Goal: Check status

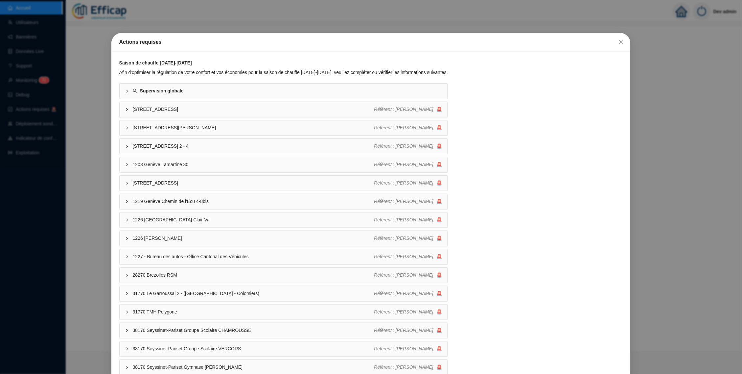
click at [65, 100] on div "Actions requises Saison de chauffe [DATE]-[DATE] Afin d'optimiser la régulation…" at bounding box center [371, 187] width 742 height 374
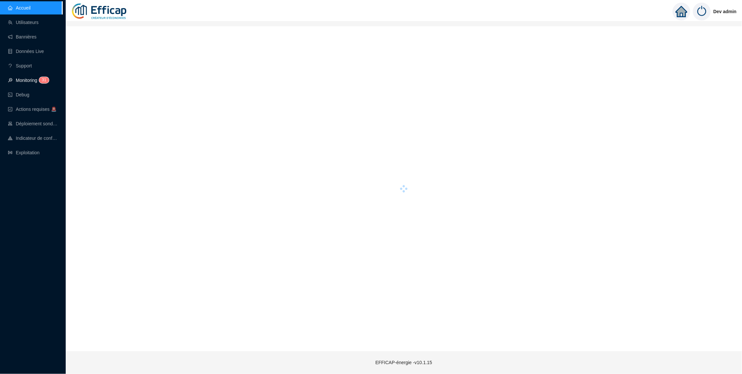
click at [35, 83] on link "Monitoring 3 1" at bounding box center [27, 80] width 39 height 5
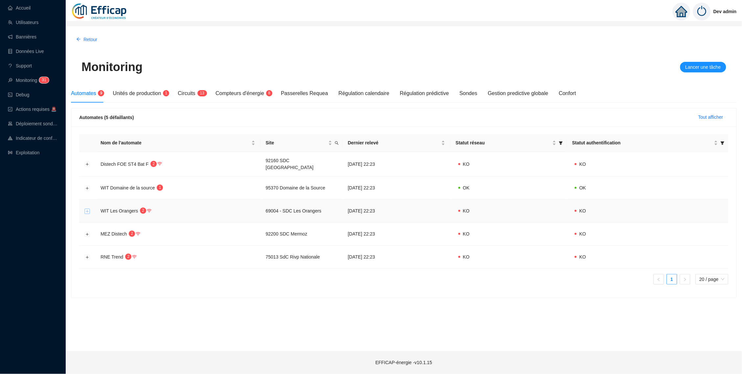
click at [85, 209] on button "Développer la ligne" at bounding box center [87, 210] width 5 height 5
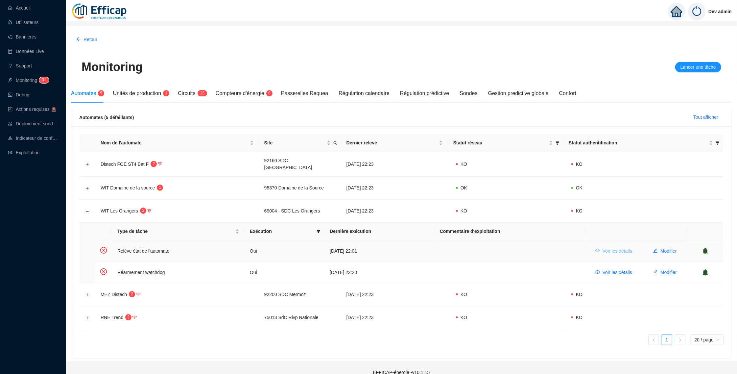
click at [609, 248] on span "Voir les détails" at bounding box center [617, 250] width 30 height 7
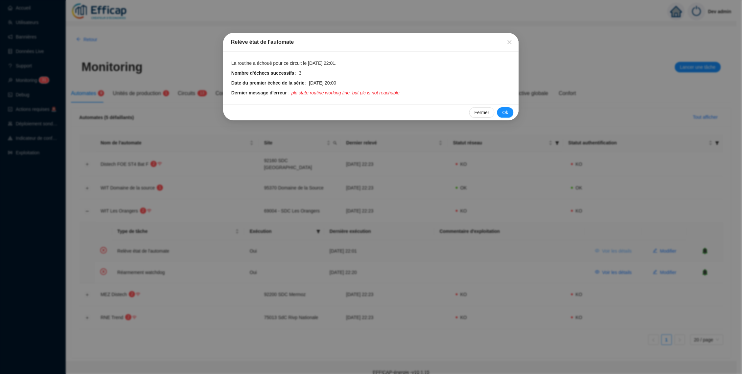
click at [609, 248] on div "Relève état de l'automate La routine a échoué pour ce circuit le [DATE] 22:01. …" at bounding box center [371, 187] width 742 height 374
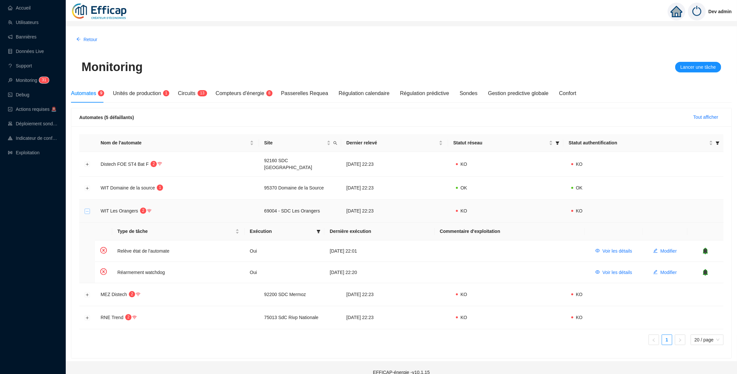
click at [86, 211] on button "Réduire la ligne" at bounding box center [87, 210] width 5 height 5
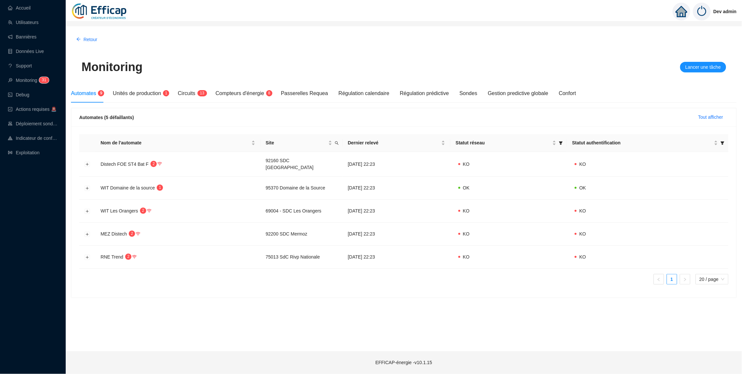
click at [479, 51] on div "Monitoring Lancer une tâche" at bounding box center [404, 67] width 666 height 34
